Goal: Task Accomplishment & Management: Complete application form

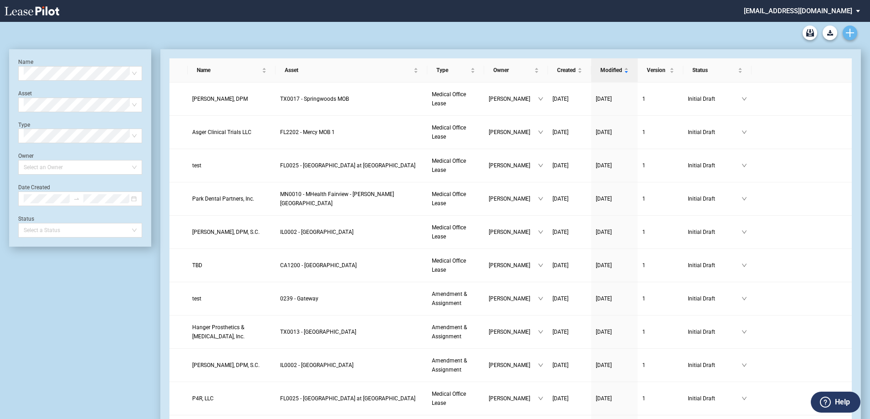
click at [848, 32] on icon "Create new document" at bounding box center [850, 33] width 8 height 8
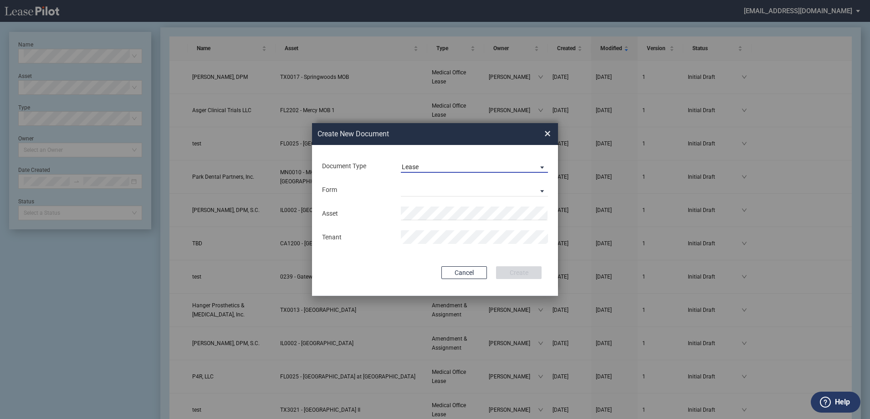
click at [415, 164] on div "Lease" at bounding box center [410, 166] width 17 height 7
click at [449, 195] on md-option "Amendment" at bounding box center [476, 189] width 162 height 22
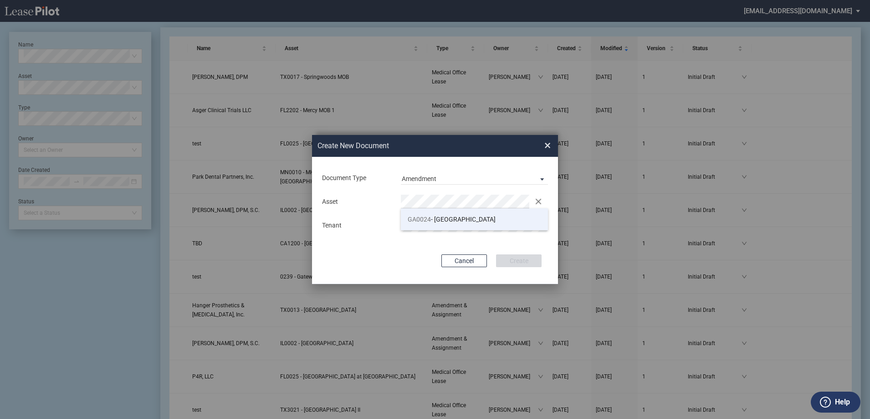
click at [416, 229] on li "GA0024 - Northside Center Pointe" at bounding box center [474, 219] width 147 height 22
click at [532, 256] on button "Create" at bounding box center [519, 260] width 46 height 13
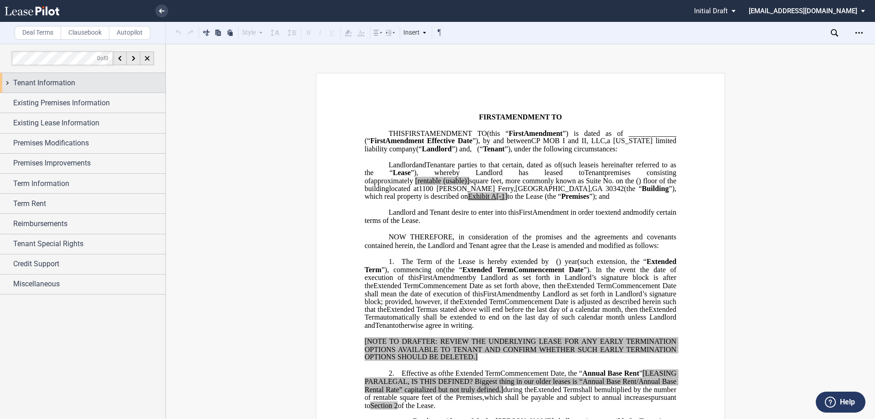
click at [133, 90] on div "Tenant Information" at bounding box center [82, 83] width 165 height 20
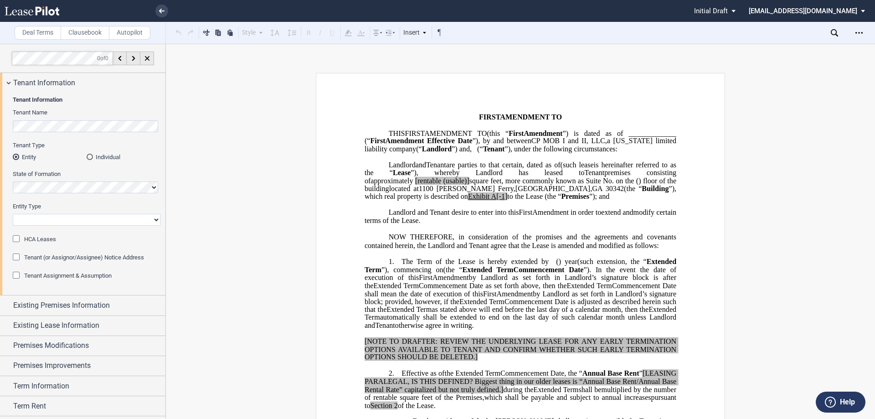
click at [61, 195] on div "State of Formation" at bounding box center [87, 186] width 148 height 32
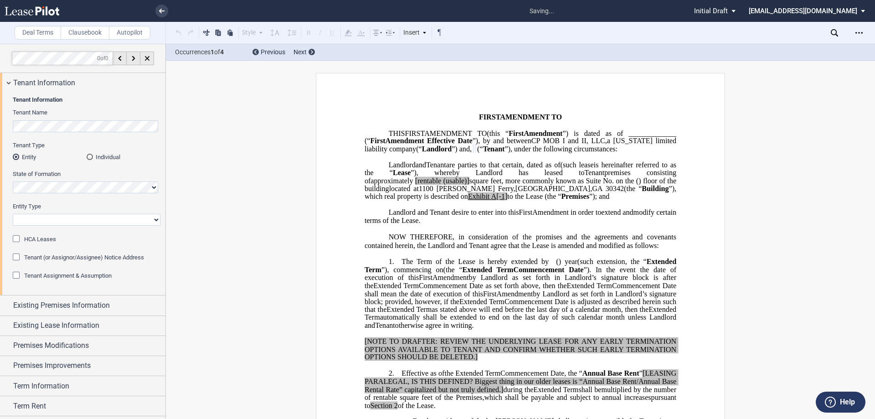
click at [67, 217] on select "Corporation Limited Liability Company General Partnership Limited Partnership O…" at bounding box center [87, 220] width 148 height 12
select select "limited liability company"
click at [13, 214] on select "Corporation Limited Liability Company General Partnership Limited Partnership O…" at bounding box center [87, 220] width 148 height 12
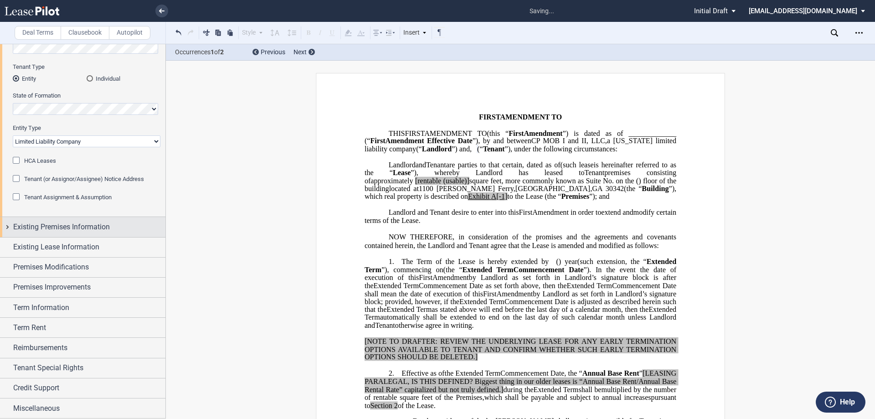
click at [72, 222] on span "Existing Premises Information" at bounding box center [61, 226] width 97 height 11
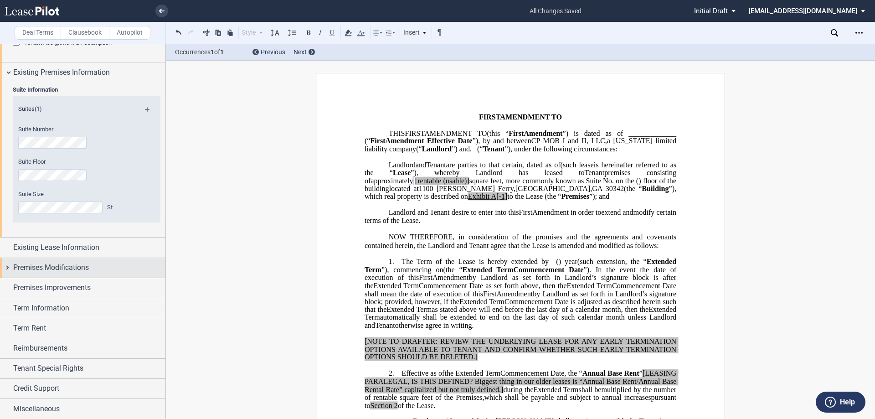
scroll to position [233, 0]
click at [90, 246] on span "Existing Lease Information" at bounding box center [56, 247] width 86 height 11
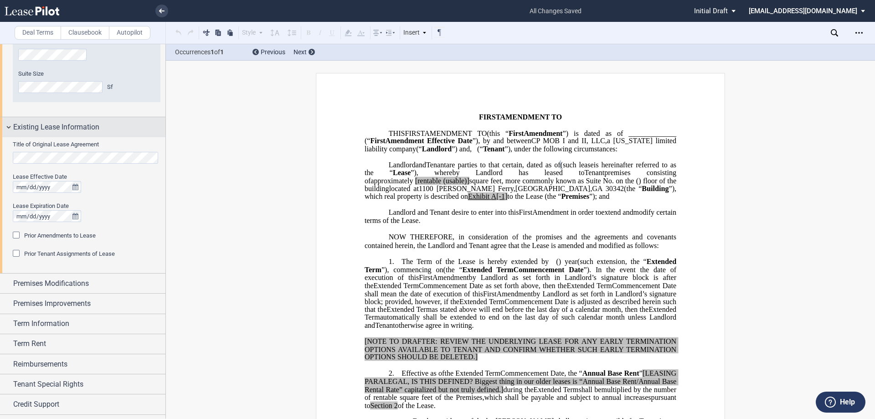
scroll to position [370, 0]
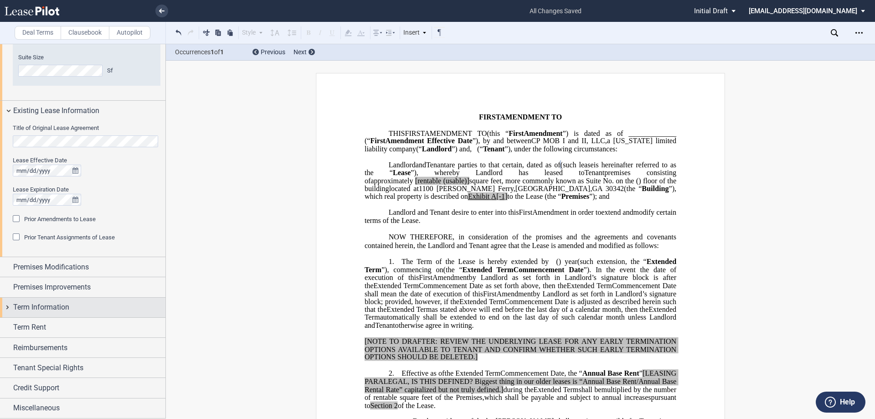
click at [87, 301] on div "Term Information" at bounding box center [82, 308] width 165 height 20
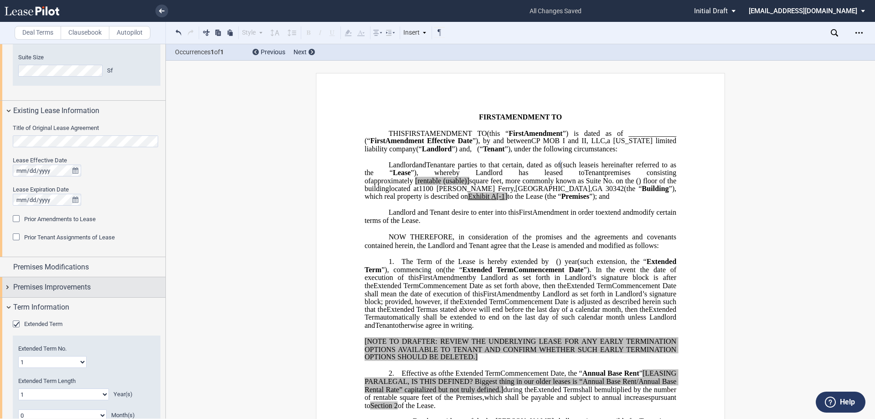
scroll to position [461, 0]
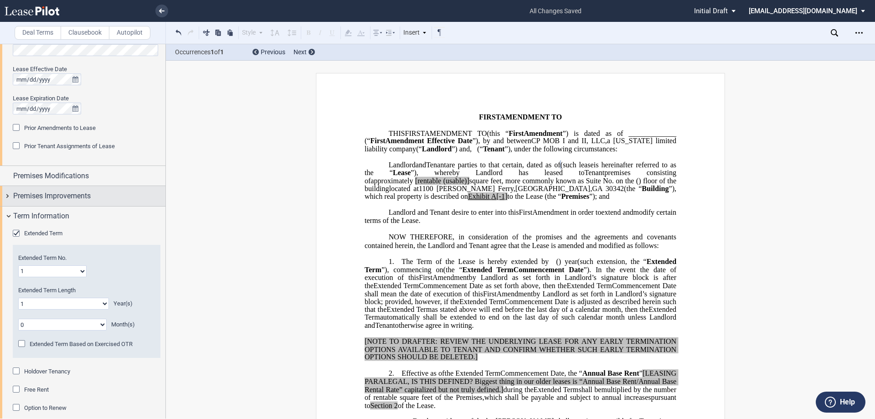
click at [26, 233] on span "Extended Term" at bounding box center [43, 233] width 38 height 7
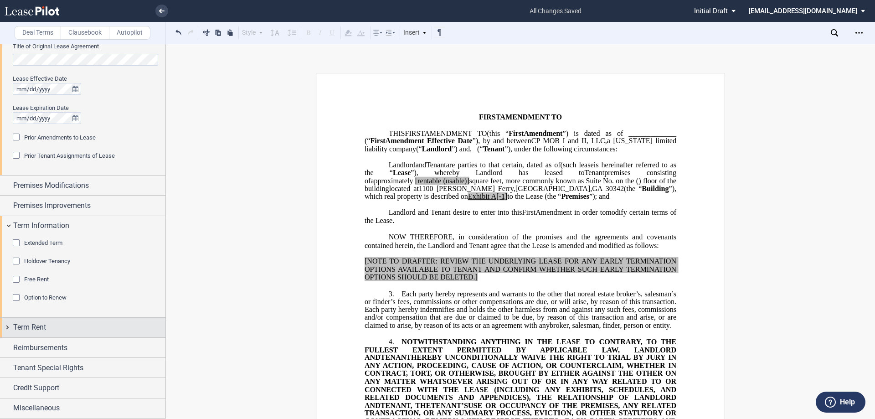
scroll to position [451, 0]
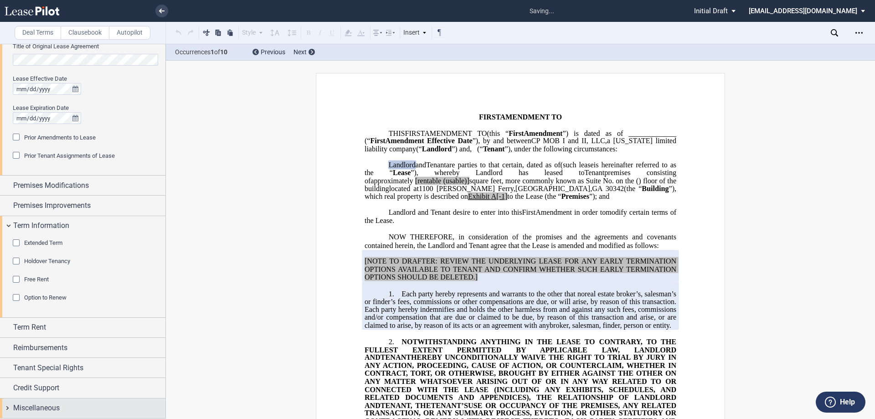
click at [76, 406] on div "Miscellaneous" at bounding box center [89, 407] width 152 height 11
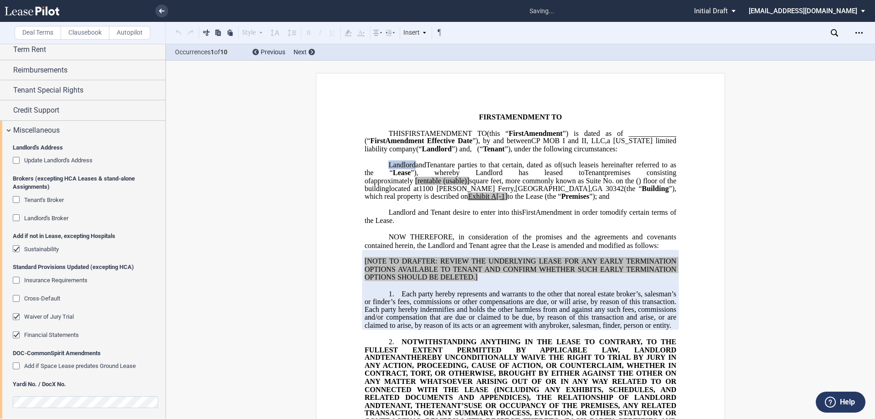
click at [49, 323] on editor-control "Waiver of Jury Trial" at bounding box center [87, 322] width 148 height 18
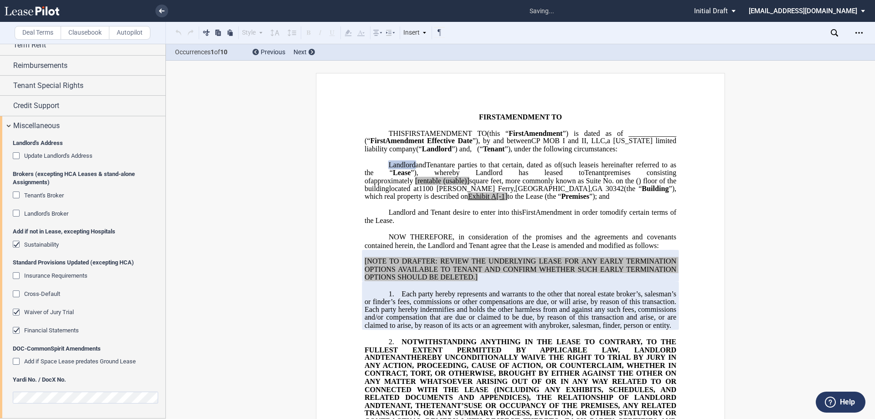
click at [49, 325] on editor-control "Waiver of Jury Trial" at bounding box center [87, 317] width 148 height 18
click at [51, 309] on span "Waiver of Jury Trial" at bounding box center [49, 311] width 50 height 7
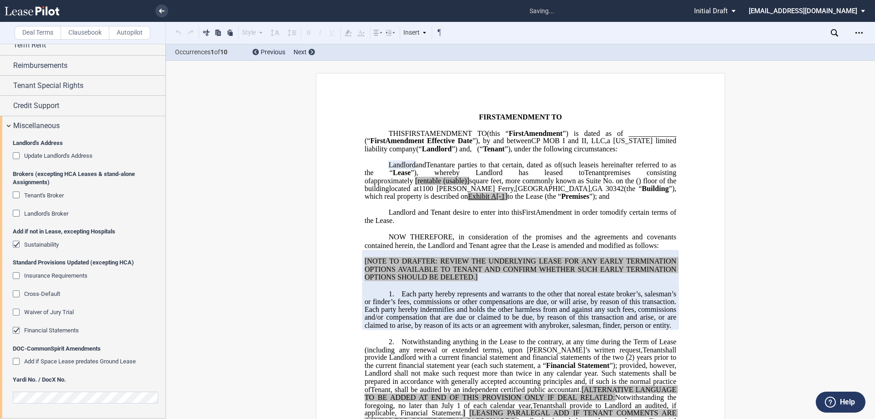
click at [49, 336] on editor-control "Financial Statements" at bounding box center [87, 335] width 148 height 18
click at [51, 331] on span "Financial Statements" at bounding box center [51, 330] width 55 height 7
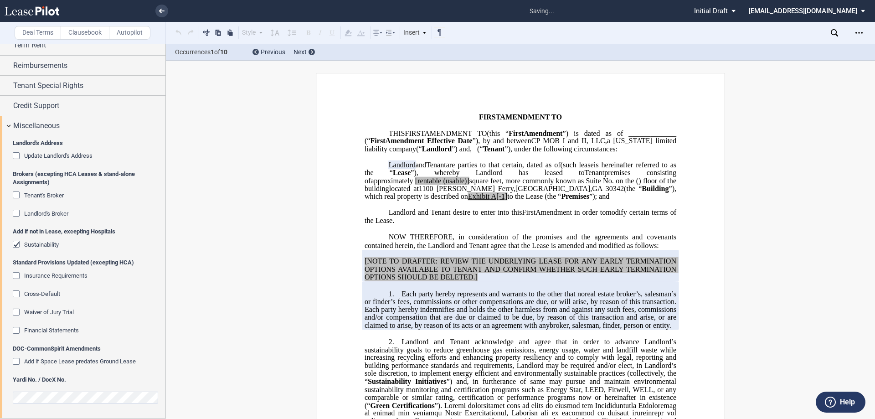
click at [33, 240] on div "Add if not in Lease, excepting Hospitals Sustainability" at bounding box center [87, 242] width 148 height 31
click at [34, 243] on span "Sustainability" at bounding box center [41, 244] width 35 height 7
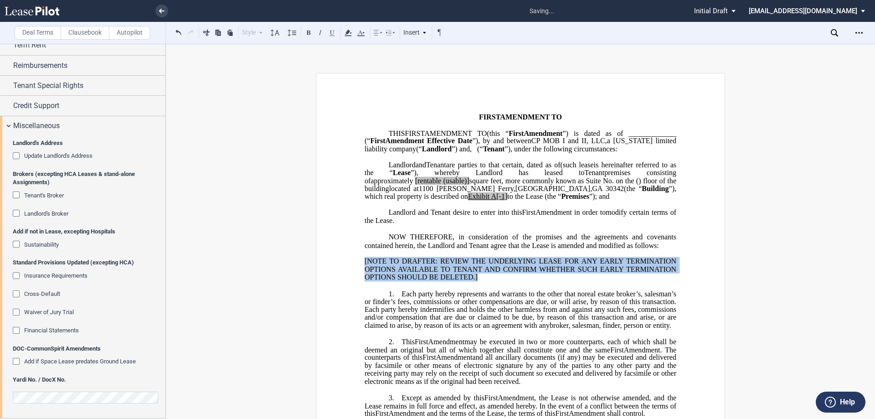
drag, startPoint x: 483, startPoint y: 294, endPoint x: 346, endPoint y: 276, distance: 137.5
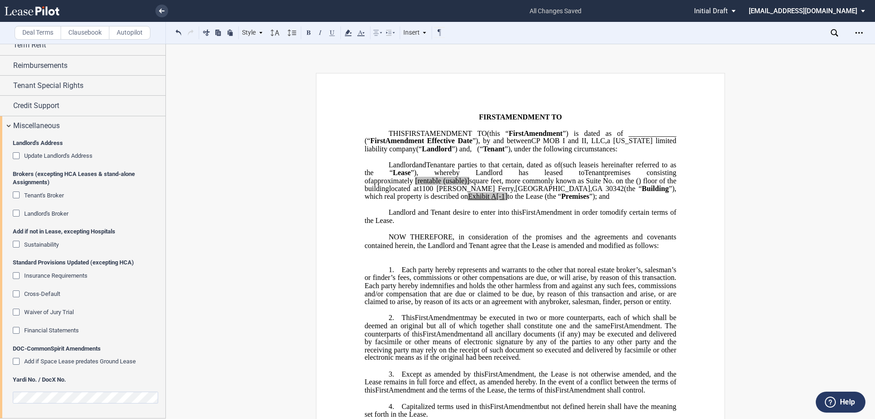
drag, startPoint x: 525, startPoint y: 185, endPoint x: 532, endPoint y: 189, distance: 7.5
click at [441, 185] on span "[rentable" at bounding box center [428, 180] width 26 height 8
drag, startPoint x: 540, startPoint y: 186, endPoint x: 569, endPoint y: 187, distance: 29.2
click at [569, 187] on span "approximately ﻿ ﻿ rentable (usable)] square feet, more commonly known as Suite …" at bounding box center [522, 184] width 314 height 16
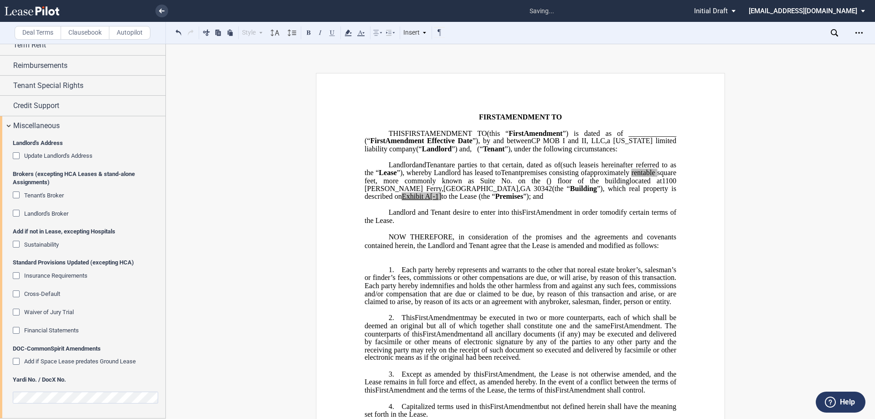
click at [552, 216] on span "Amendment in order to" at bounding box center [570, 212] width 70 height 8
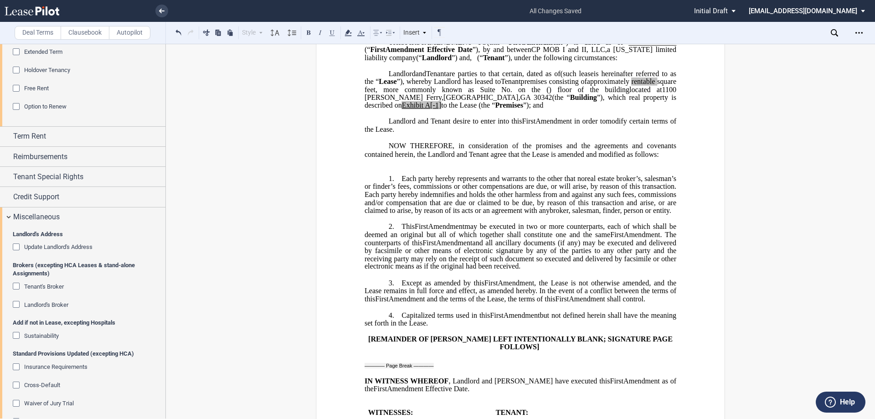
scroll to position [0, 0]
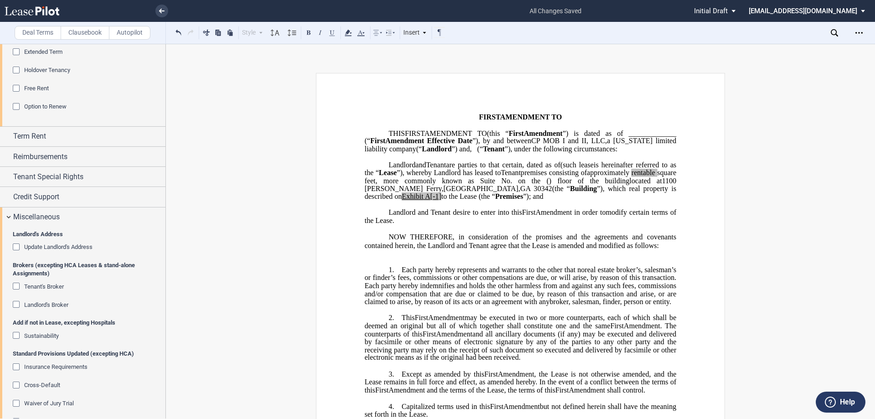
click at [551, 216] on span "Amendment in order to" at bounding box center [570, 212] width 70 height 8
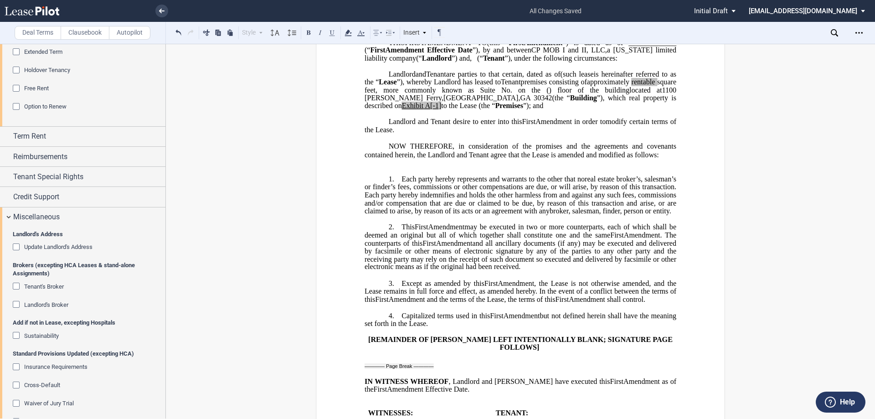
scroll to position [91, 0]
click at [522, 77] on span "are parties to that certain" at bounding box center [484, 73] width 76 height 8
click at [495, 109] on span "to the Lease (the “" at bounding box center [468, 105] width 54 height 8
click at [451, 125] on span "Landlord and Tenant desire to enter into this" at bounding box center [456, 121] width 134 height 8
click at [495, 109] on span "to the Lease (the “" at bounding box center [468, 105] width 54 height 8
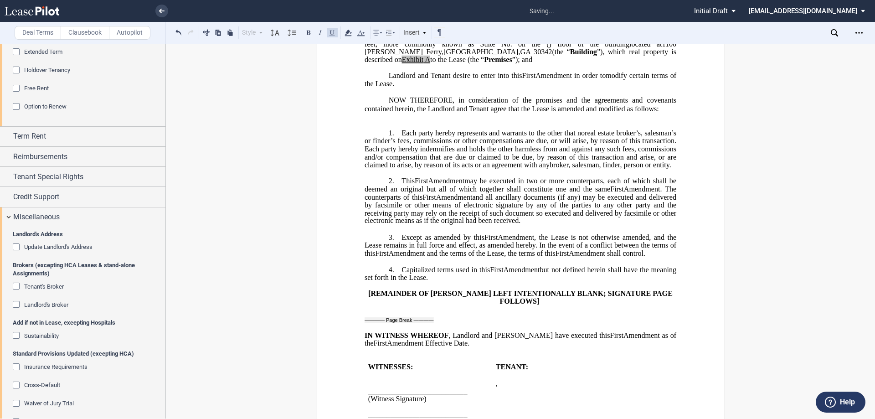
scroll to position [0, 0]
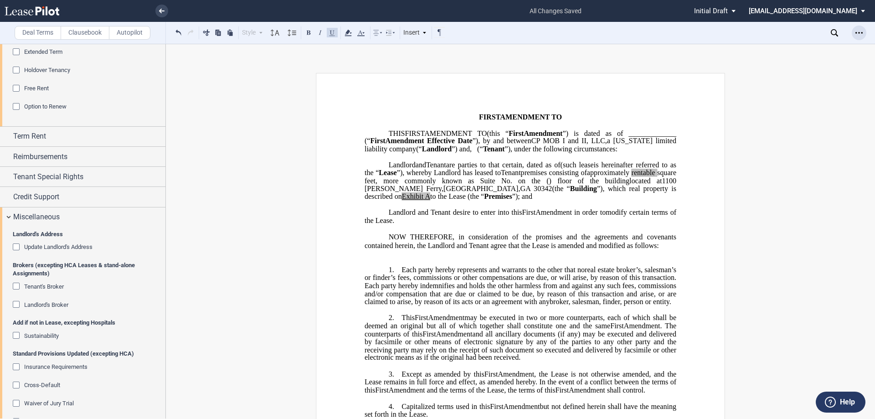
click at [856, 35] on icon "Open Lease options menu" at bounding box center [858, 32] width 7 height 7
click at [798, 54] on div "Download" at bounding box center [803, 49] width 128 height 12
